Goal: Transaction & Acquisition: Subscribe to service/newsletter

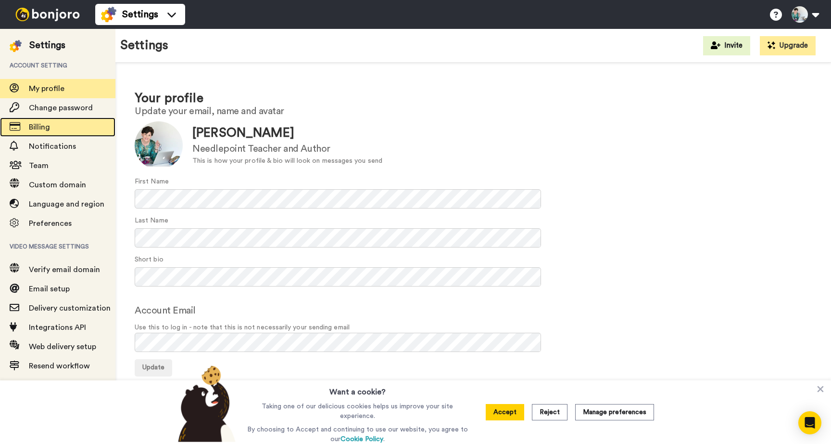
click at [41, 127] on span "Billing" at bounding box center [39, 127] width 21 height 8
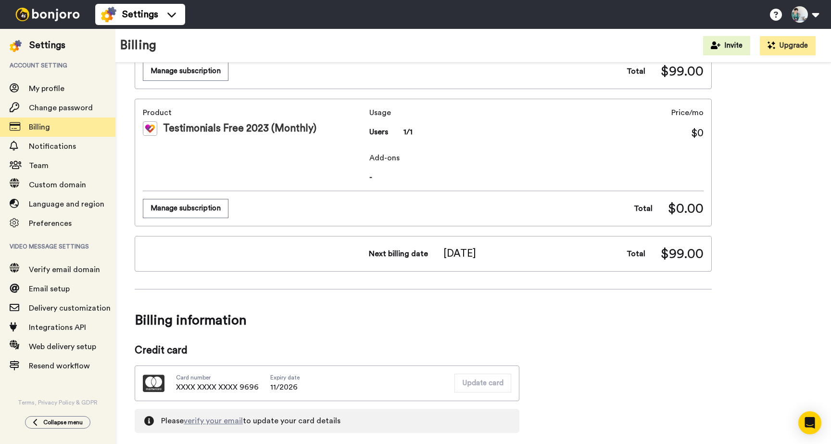
scroll to position [127, 0]
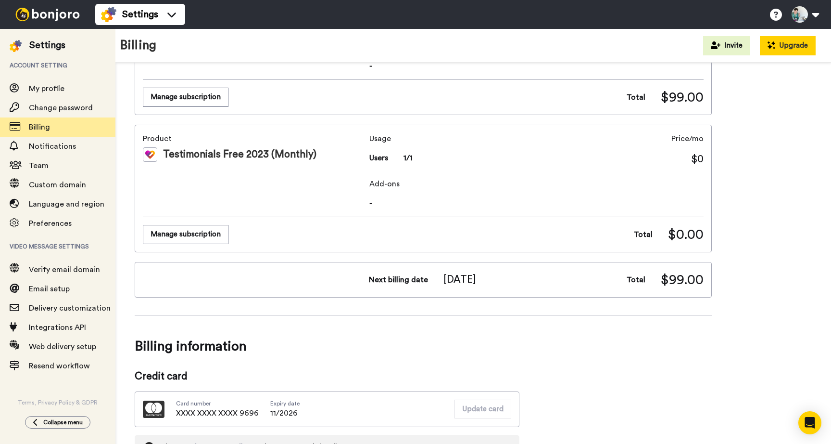
click at [784, 47] on button "Upgrade" at bounding box center [788, 45] width 56 height 19
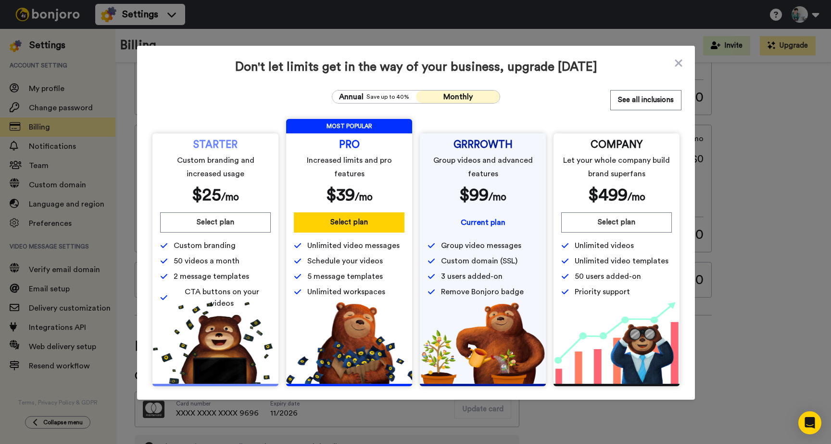
click at [774, 221] on div "Don't let limits get in the way of your business, upgrade [DATE] Annual Save up…" at bounding box center [415, 222] width 831 height 444
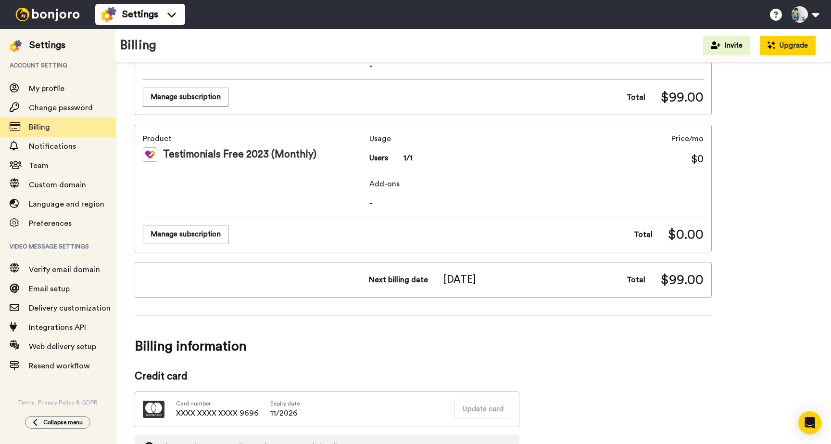
click at [781, 47] on button "Upgrade" at bounding box center [788, 45] width 56 height 19
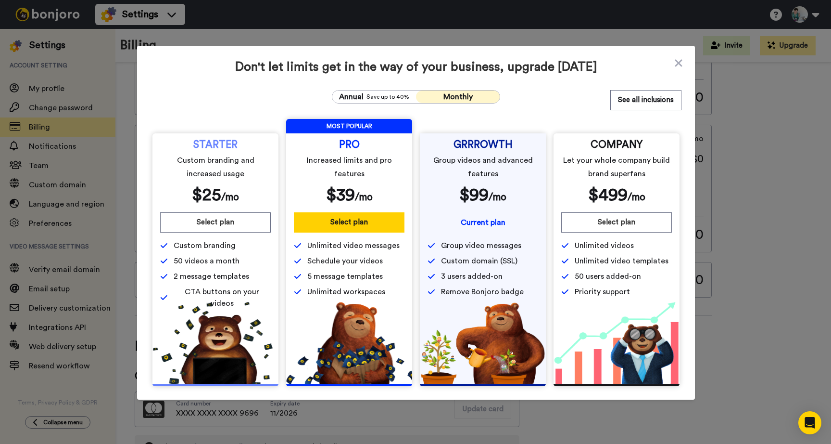
click at [469, 222] on span "Current plan" at bounding box center [483, 222] width 45 height 8
click at [676, 62] on icon at bounding box center [678, 62] width 7 height 7
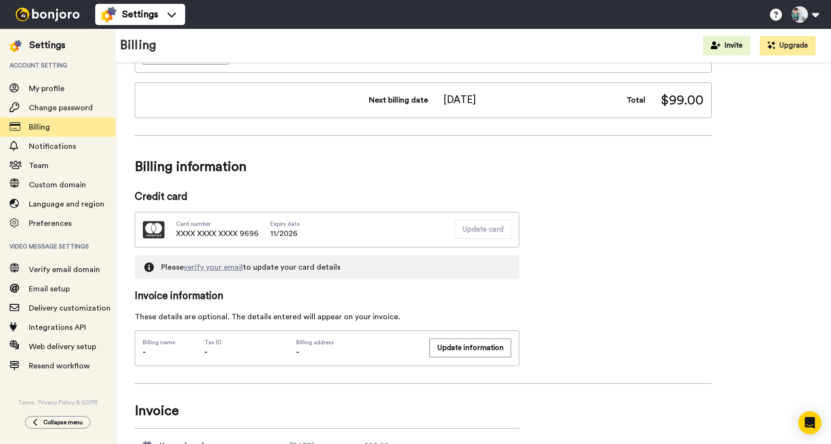
scroll to position [0, 0]
